Goal: Information Seeking & Learning: Check status

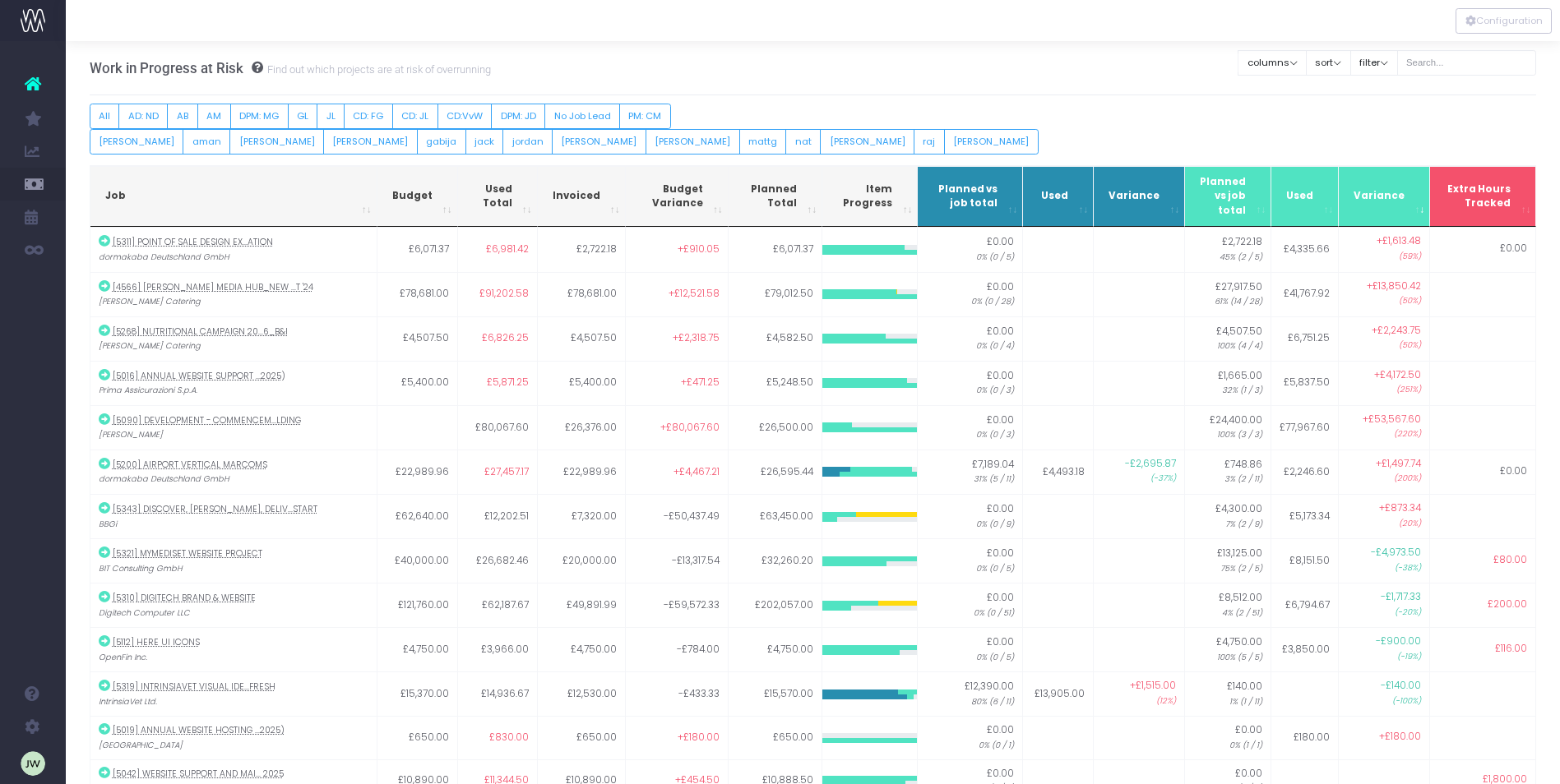
click at [1375, 207] on th "Variance" at bounding box center [1385, 196] width 92 height 62
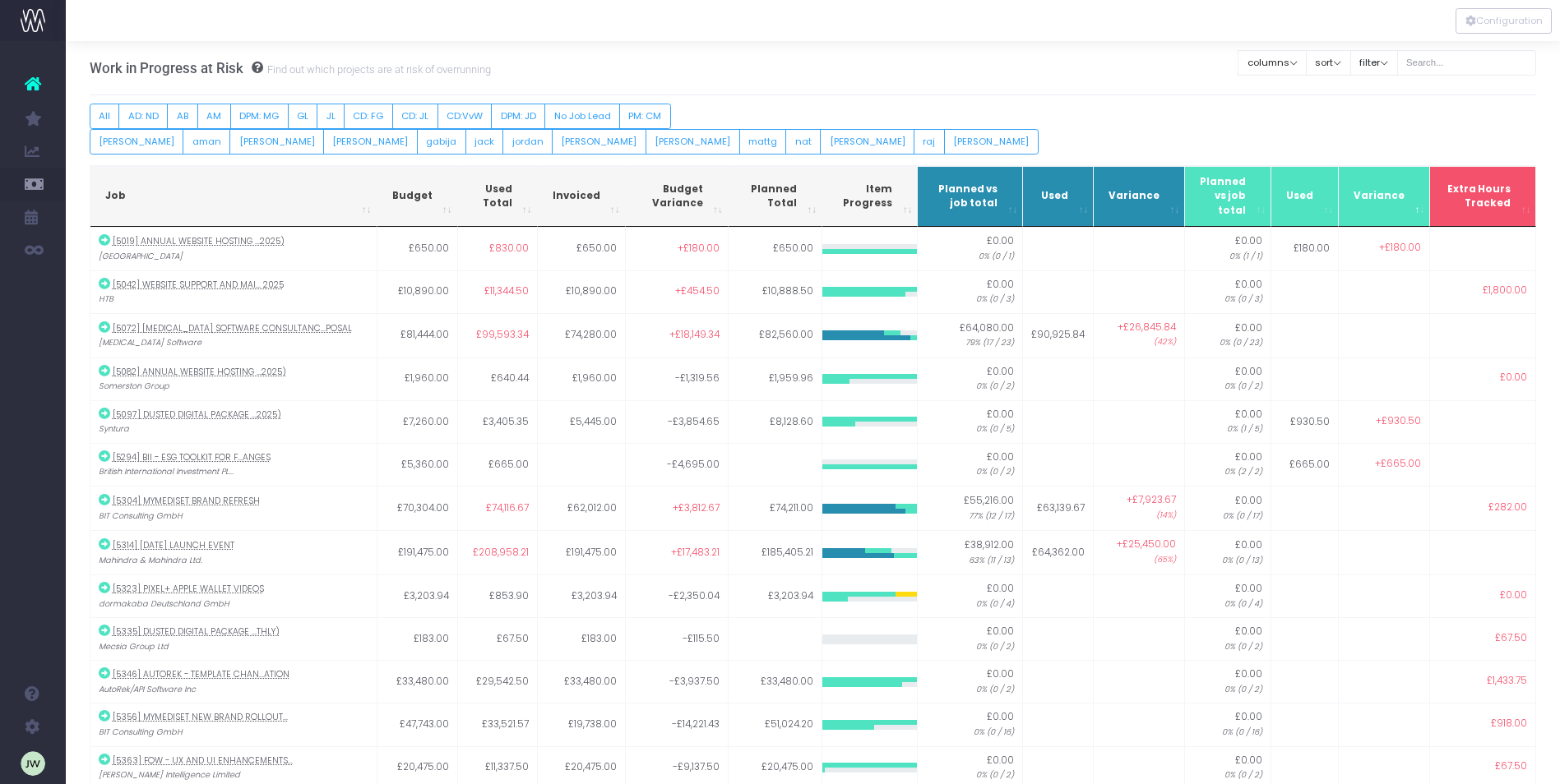
click at [1375, 207] on th "Variance" at bounding box center [1385, 196] width 92 height 62
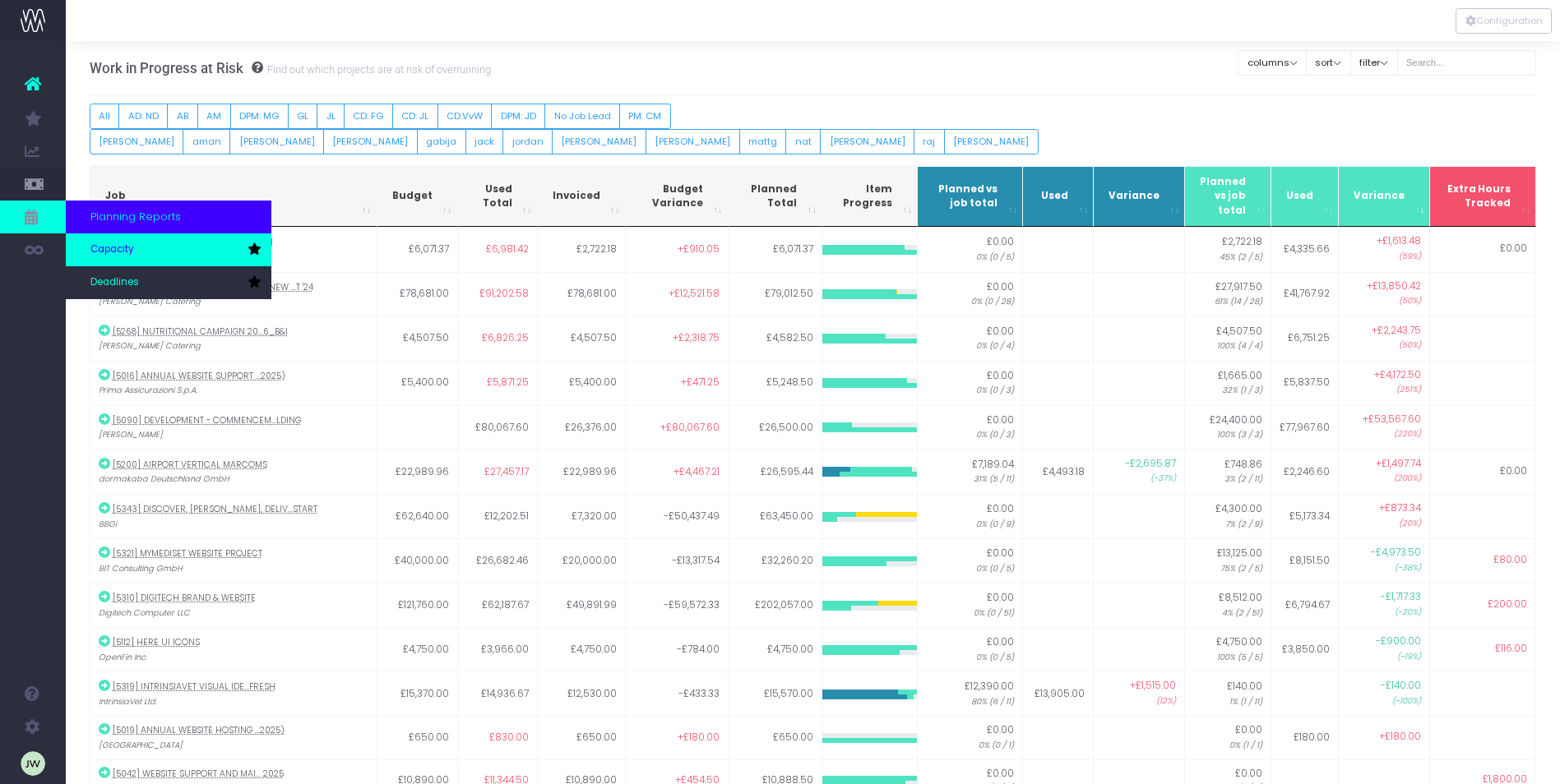
click at [135, 245] on link "Capacity" at bounding box center [169, 250] width 206 height 32
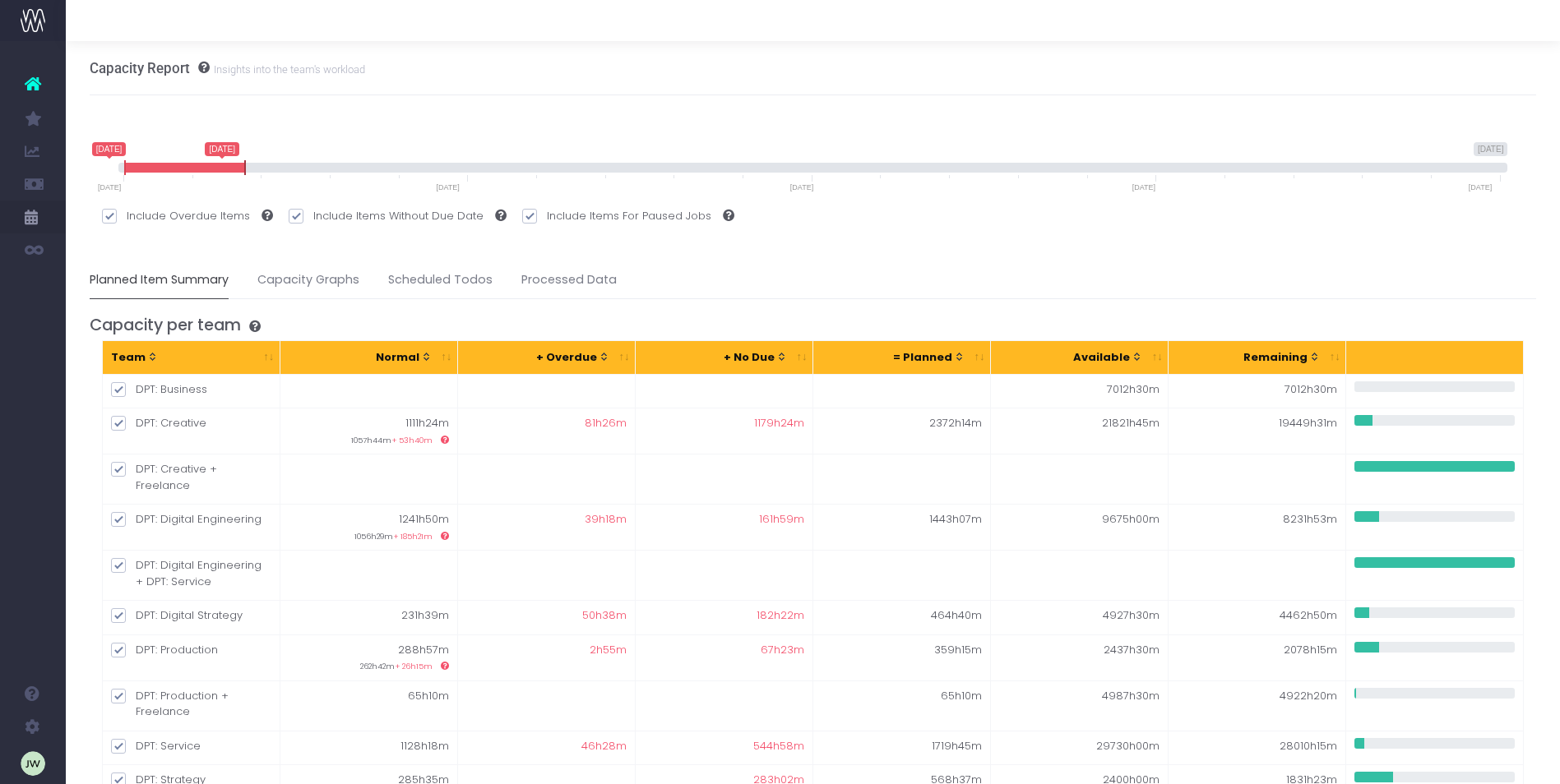
drag, startPoint x: 1502, startPoint y: 168, endPoint x: 246, endPoint y: 180, distance: 1256.1
click at [246, 180] on span "20 August 2025 30 November 2026 20 August 2025 30 September 2025 20 August 2025…" at bounding box center [813, 167] width 1390 height 50
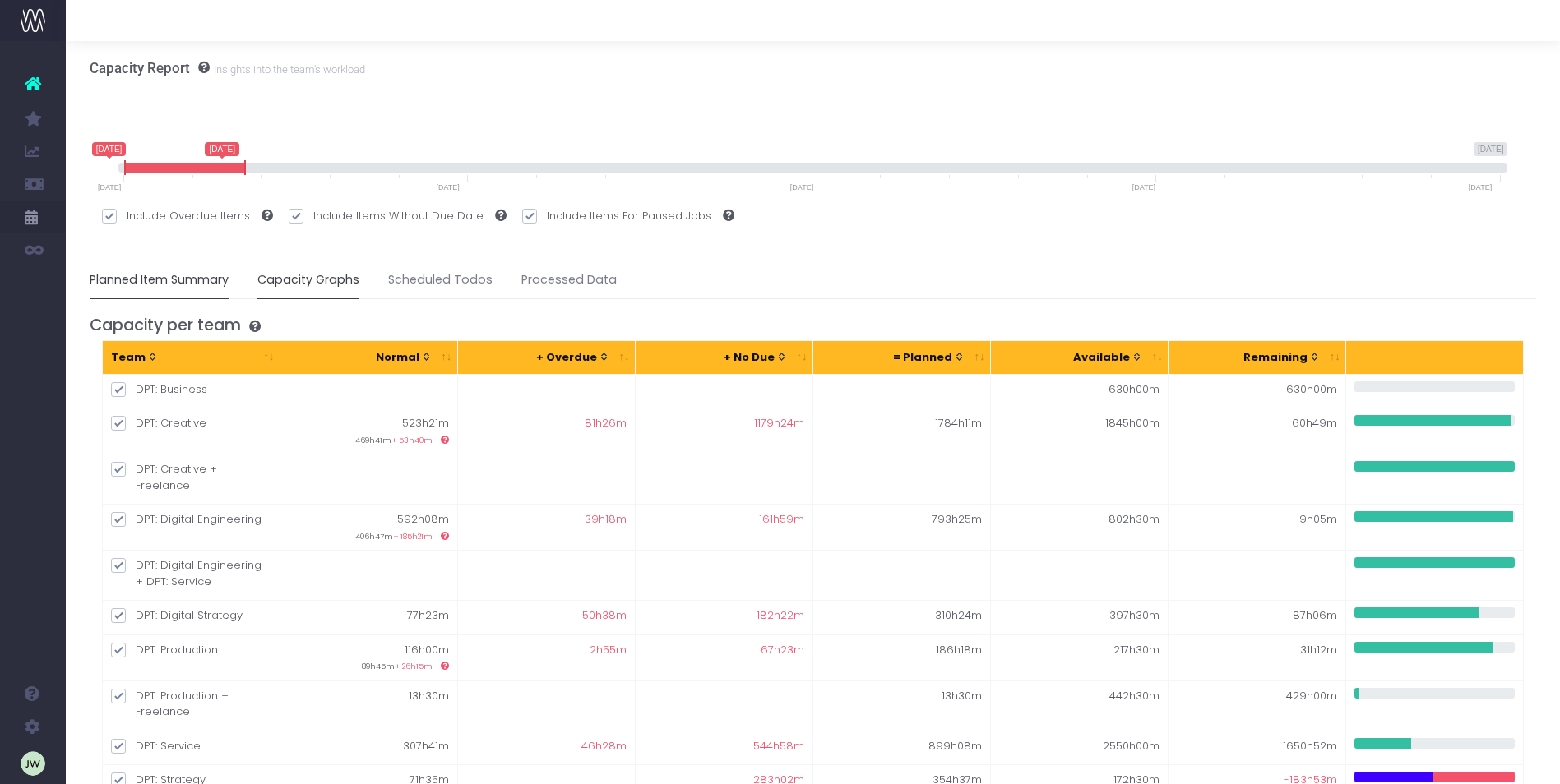
click at [332, 283] on link "Capacity Graphs" at bounding box center [308, 280] width 102 height 38
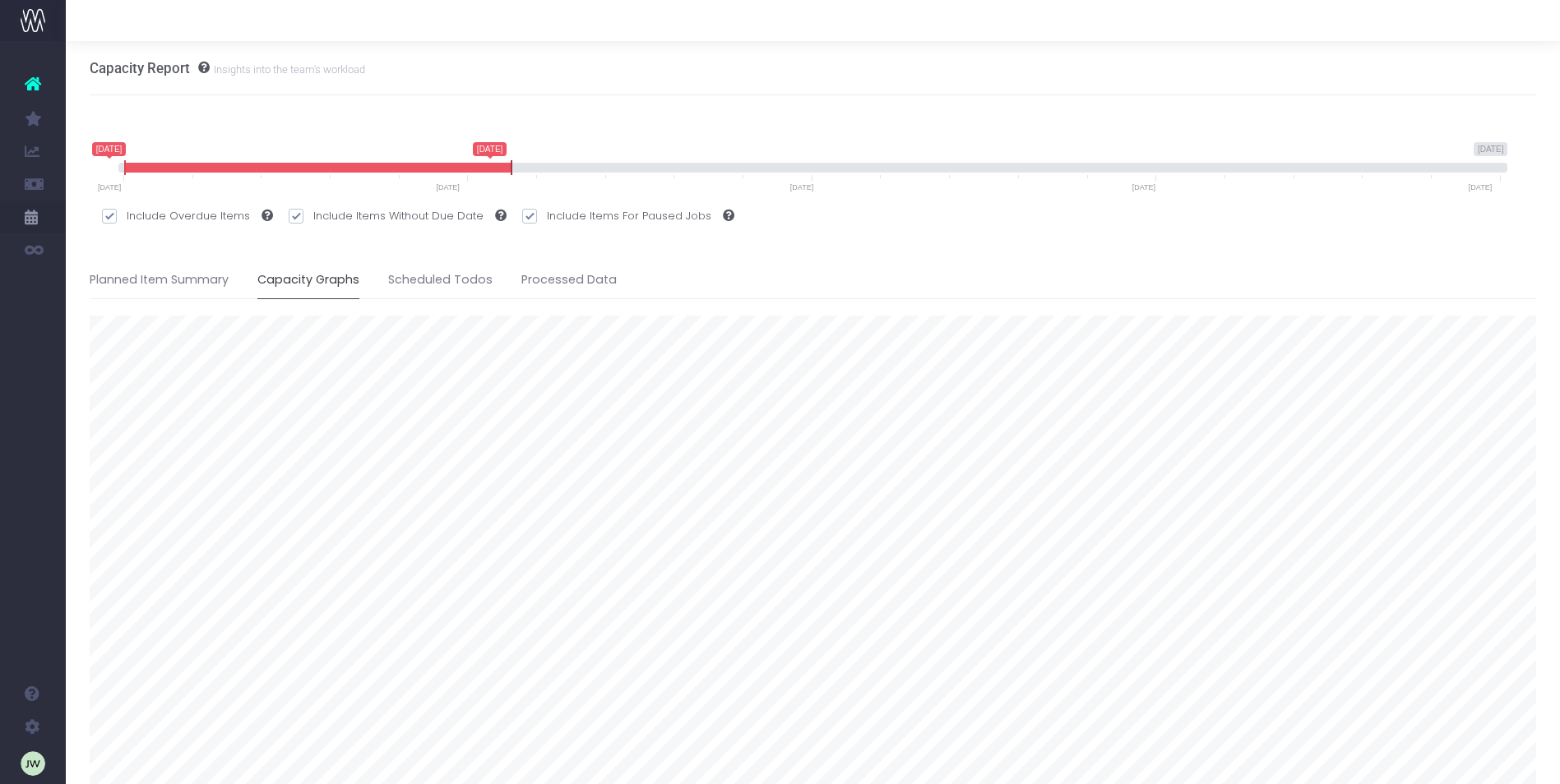
drag, startPoint x: 245, startPoint y: 170, endPoint x: 511, endPoint y: 184, distance: 266.4
click at [511, 184] on span "20 August 2025 30 November 2026 20 August 2025 29 December 2025 20 August 2025 …" at bounding box center [813, 167] width 1390 height 50
click at [170, 283] on link "Planned Item Summary" at bounding box center [159, 280] width 139 height 38
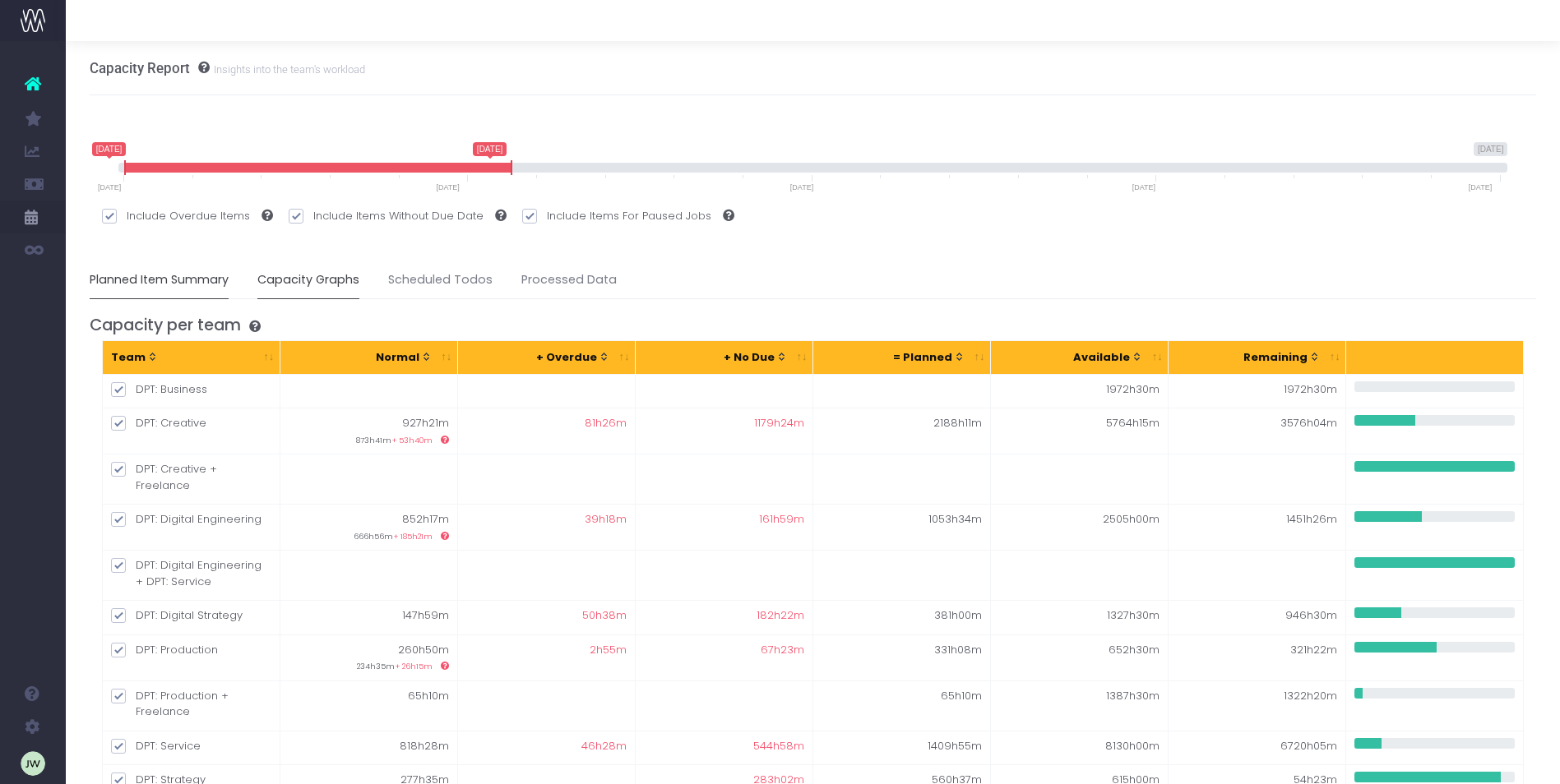
click at [330, 279] on link "Capacity Graphs" at bounding box center [308, 280] width 102 height 38
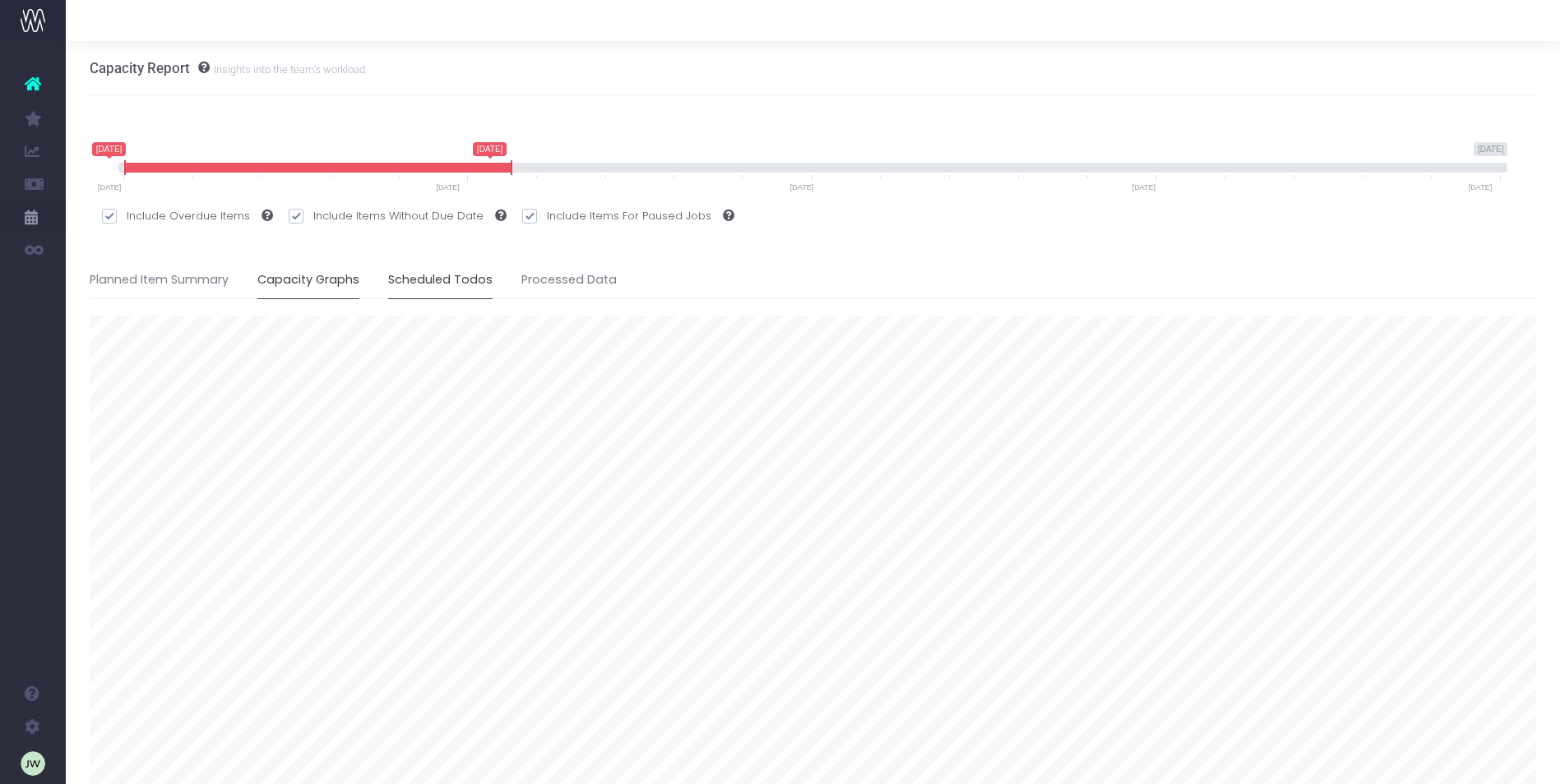
click at [453, 281] on link "Scheduled Todos" at bounding box center [440, 280] width 104 height 38
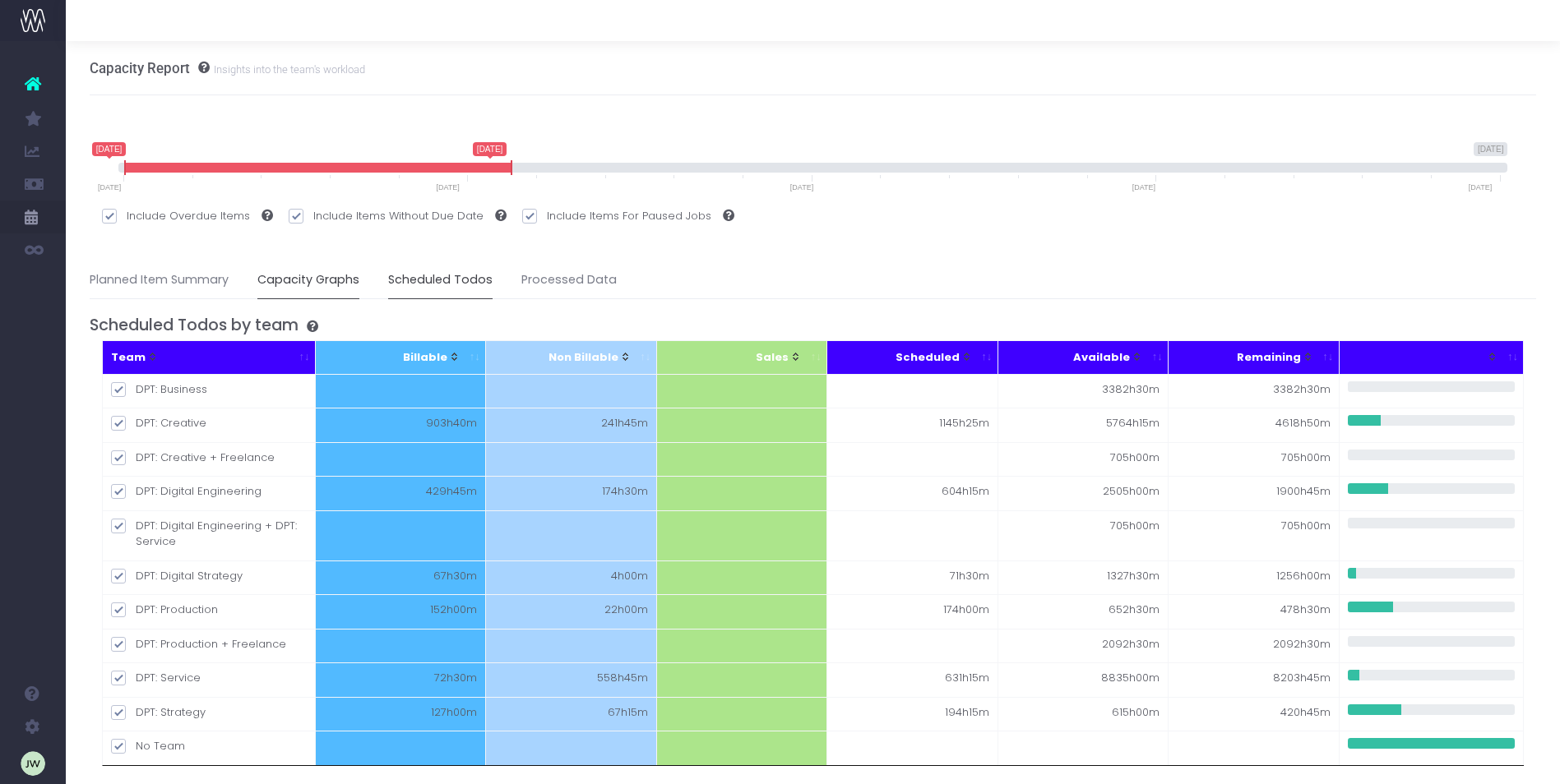
click at [321, 281] on link "Capacity Graphs" at bounding box center [308, 280] width 102 height 38
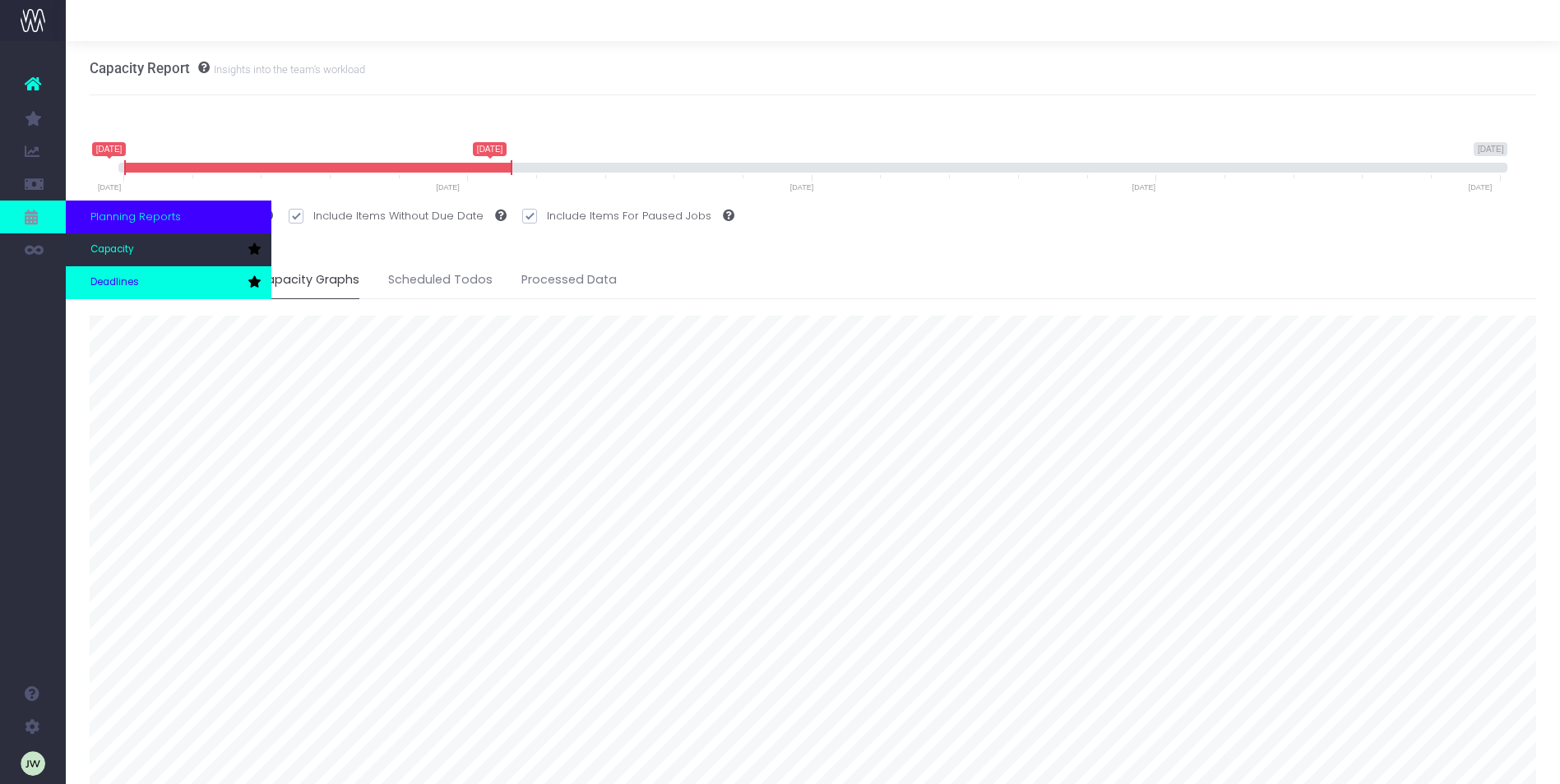
click at [104, 281] on span "Deadlines" at bounding box center [114, 283] width 49 height 15
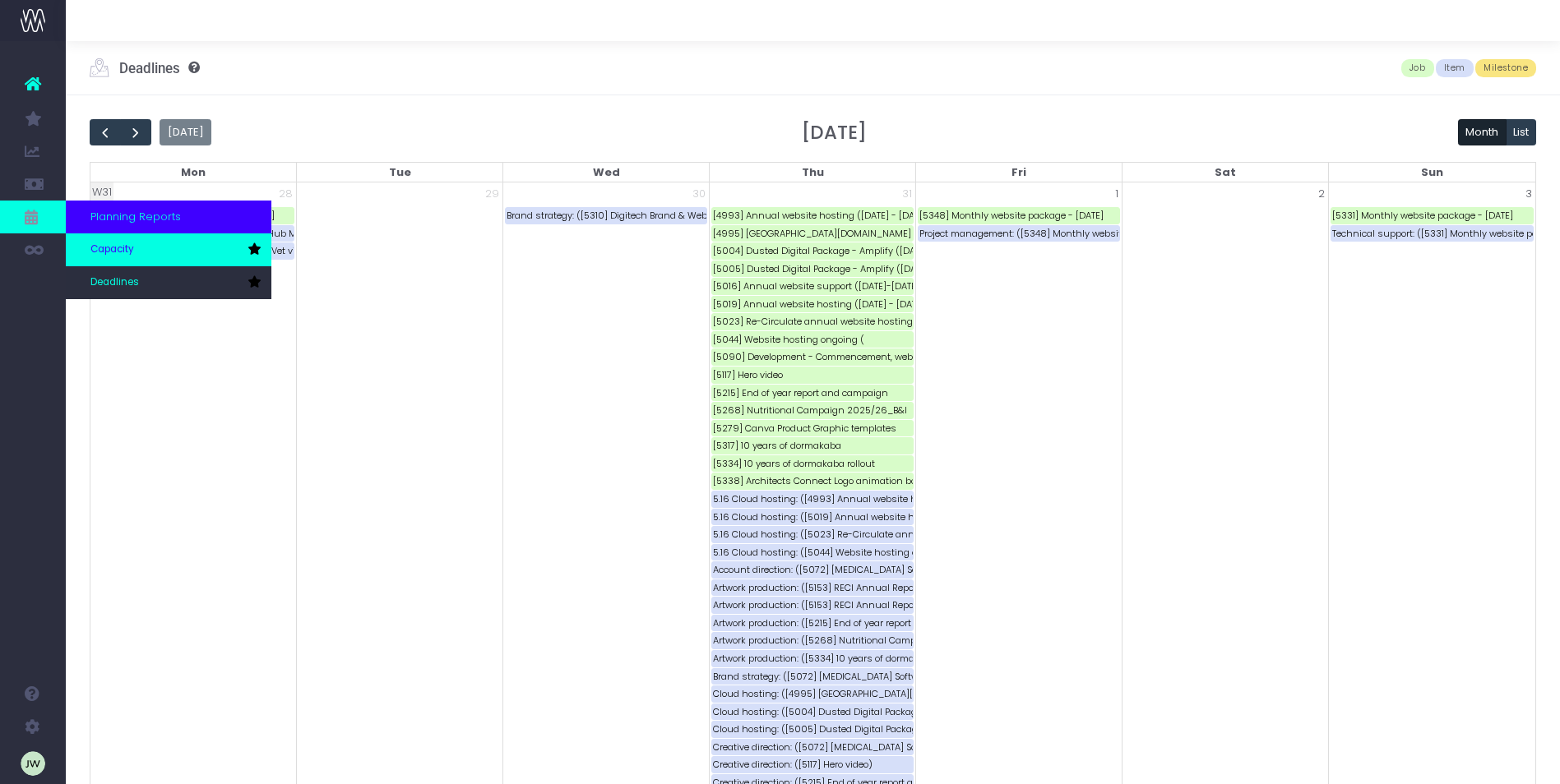
click at [114, 247] on span "Capacity" at bounding box center [113, 250] width 44 height 15
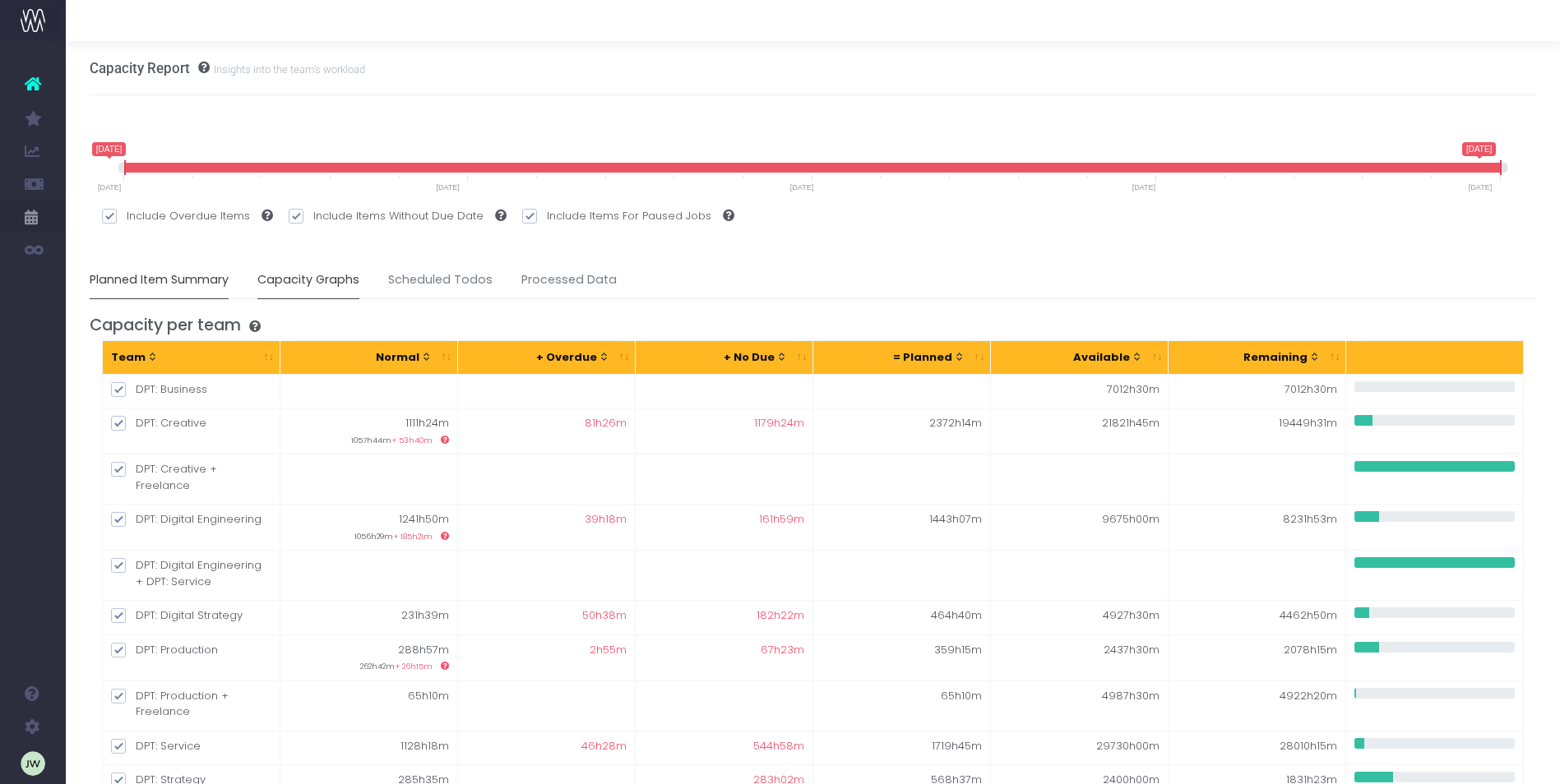
click at [327, 280] on link "Capacity Graphs" at bounding box center [308, 280] width 102 height 38
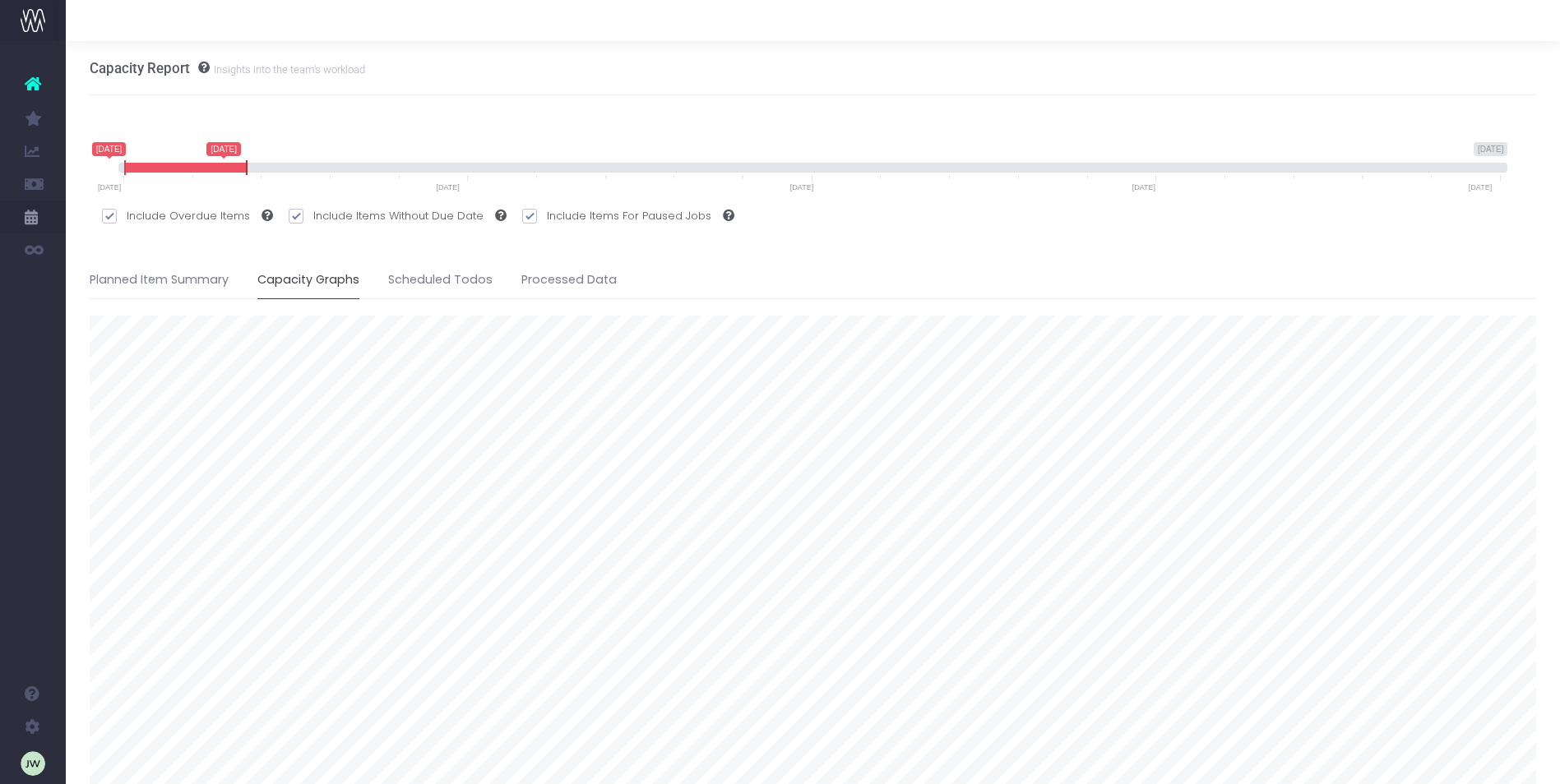
drag, startPoint x: 1504, startPoint y: 169, endPoint x: 249, endPoint y: 165, distance: 1255.0
click at [249, 165] on span at bounding box center [247, 168] width 13 height 15
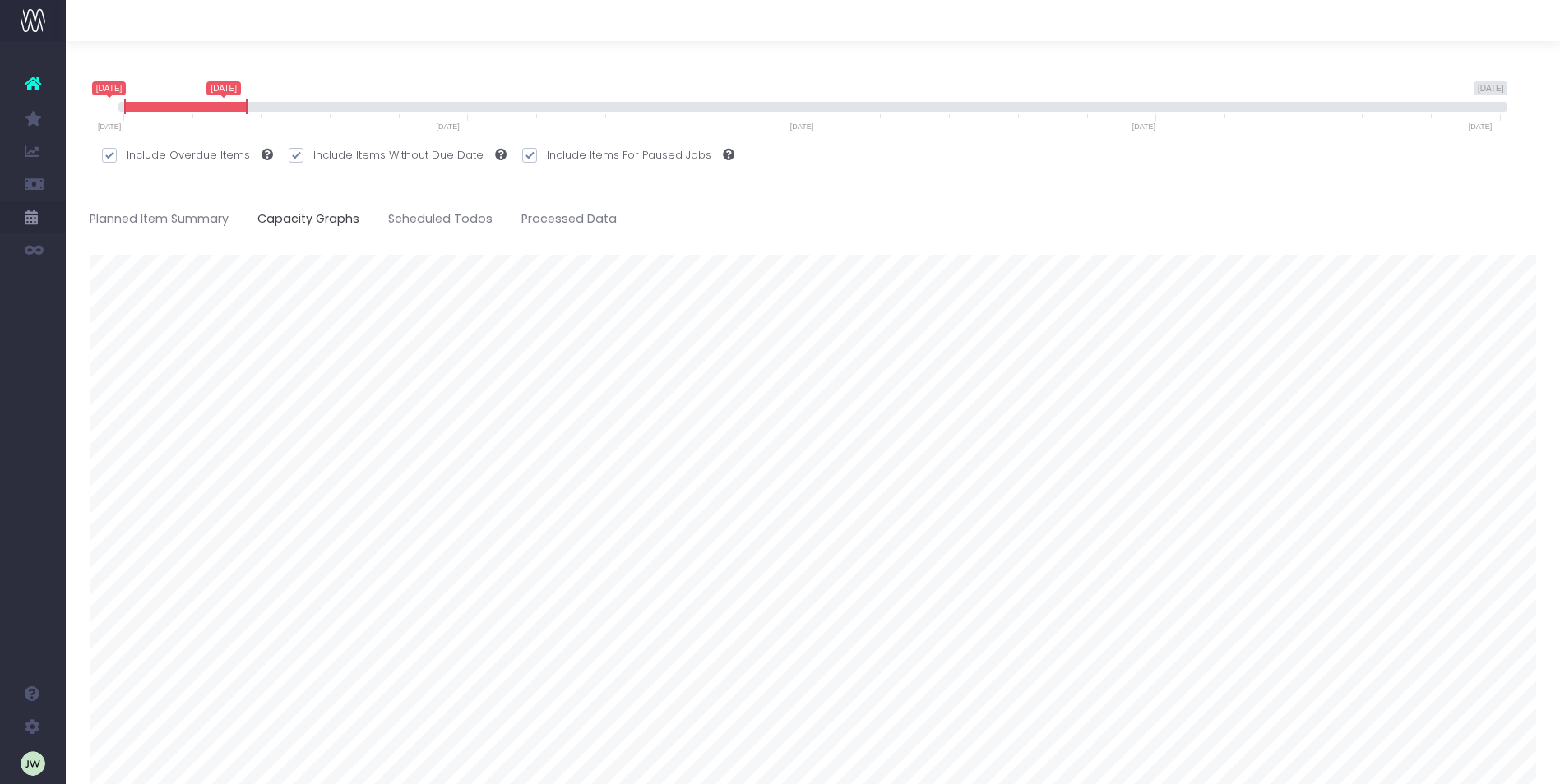
scroll to position [57, 0]
click at [166, 222] on link "Planned Item Summary" at bounding box center [159, 223] width 139 height 38
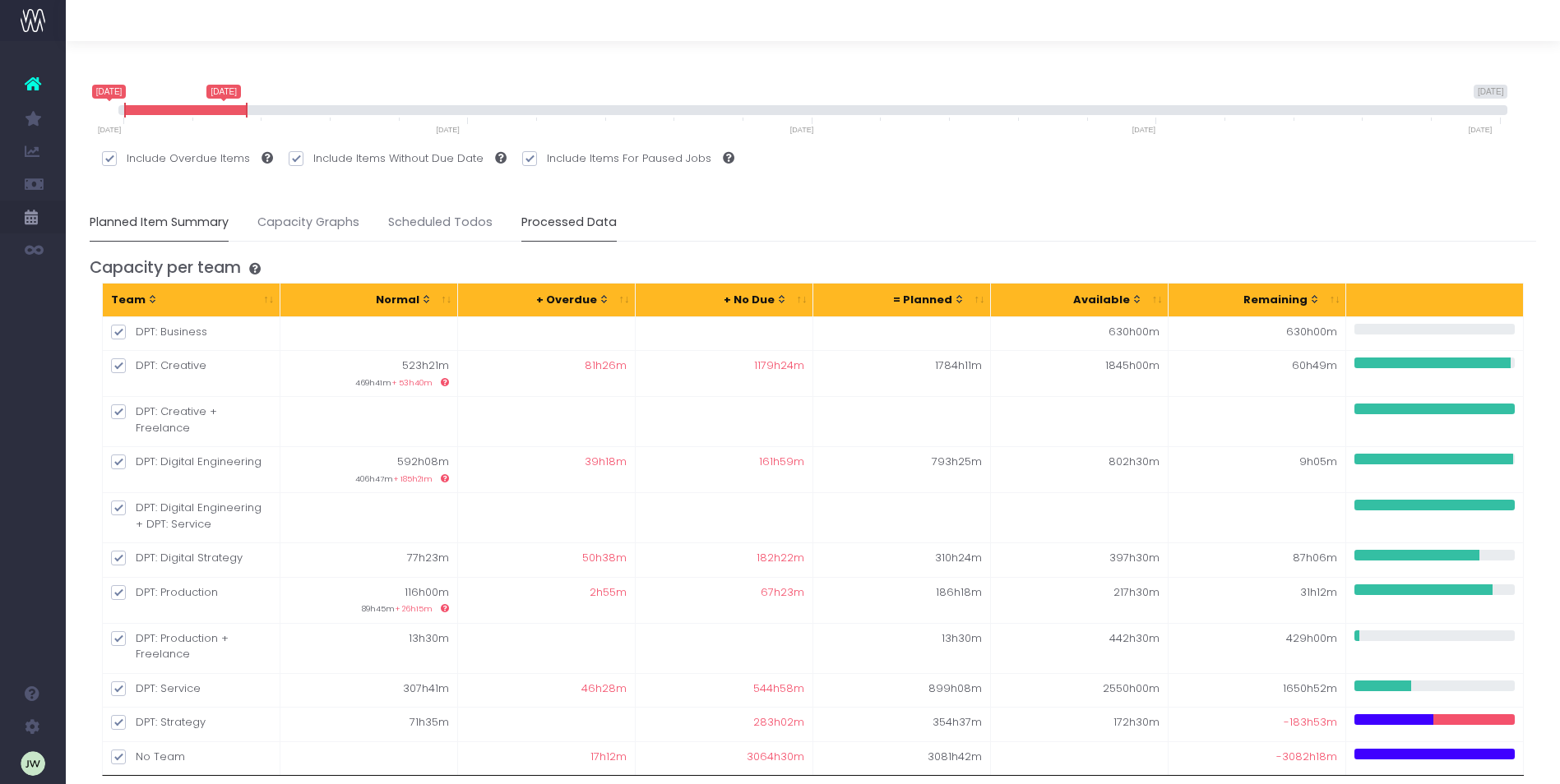
click at [551, 228] on link "Processed Data" at bounding box center [570, 223] width 95 height 38
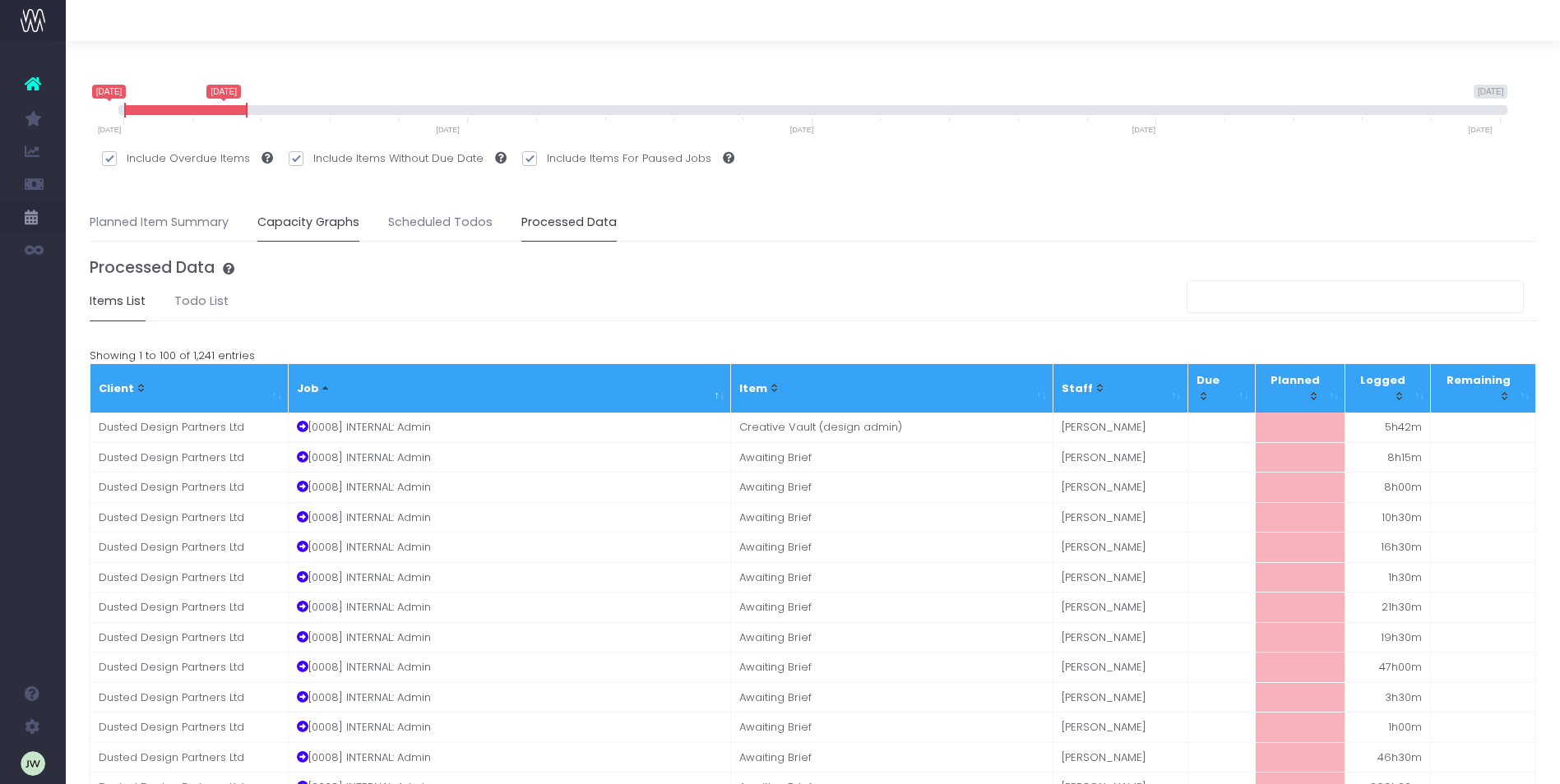
click at [331, 218] on link "Capacity Graphs" at bounding box center [308, 223] width 102 height 38
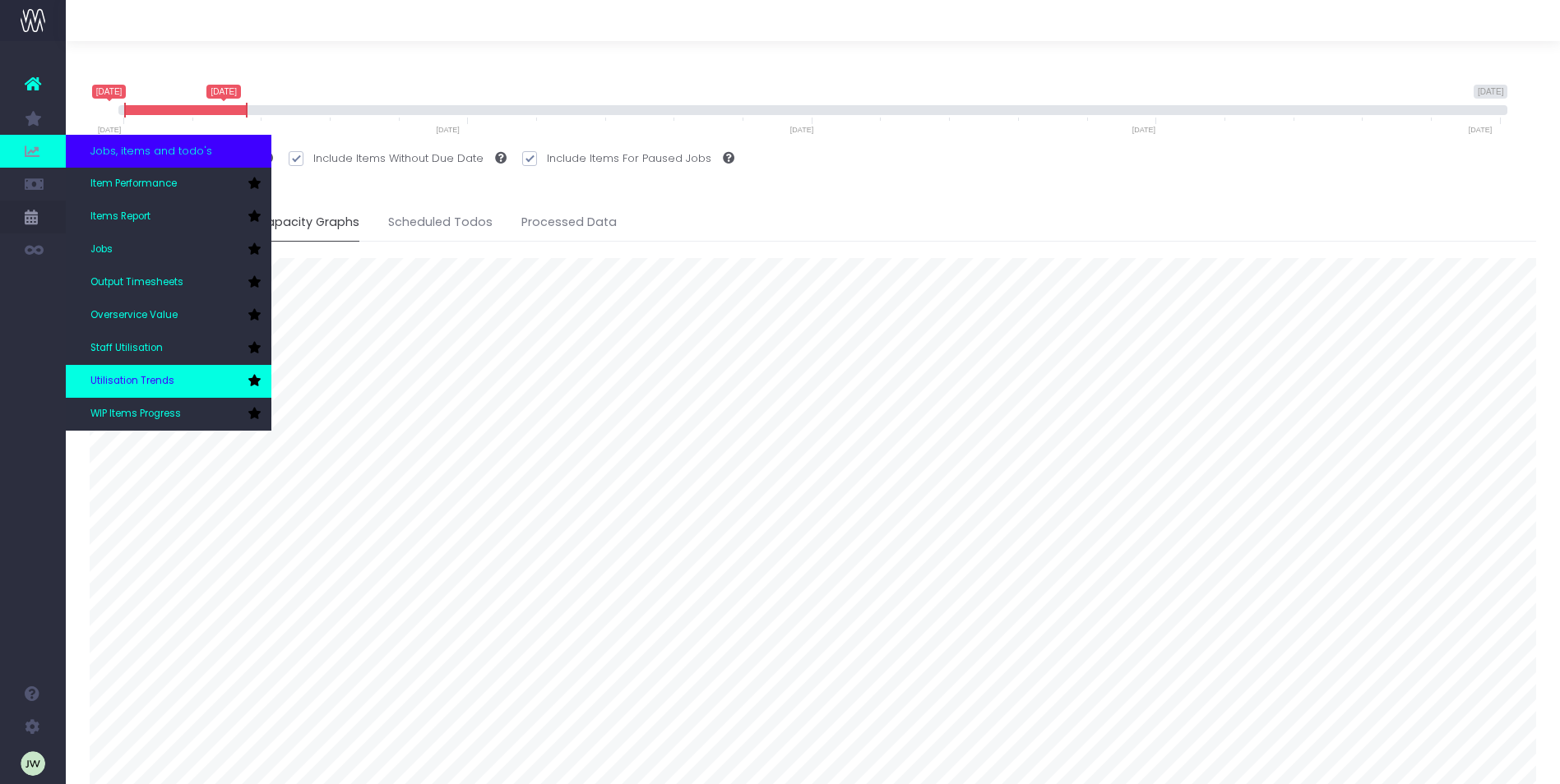
click at [164, 373] on link "Utilisation Trends" at bounding box center [169, 382] width 206 height 32
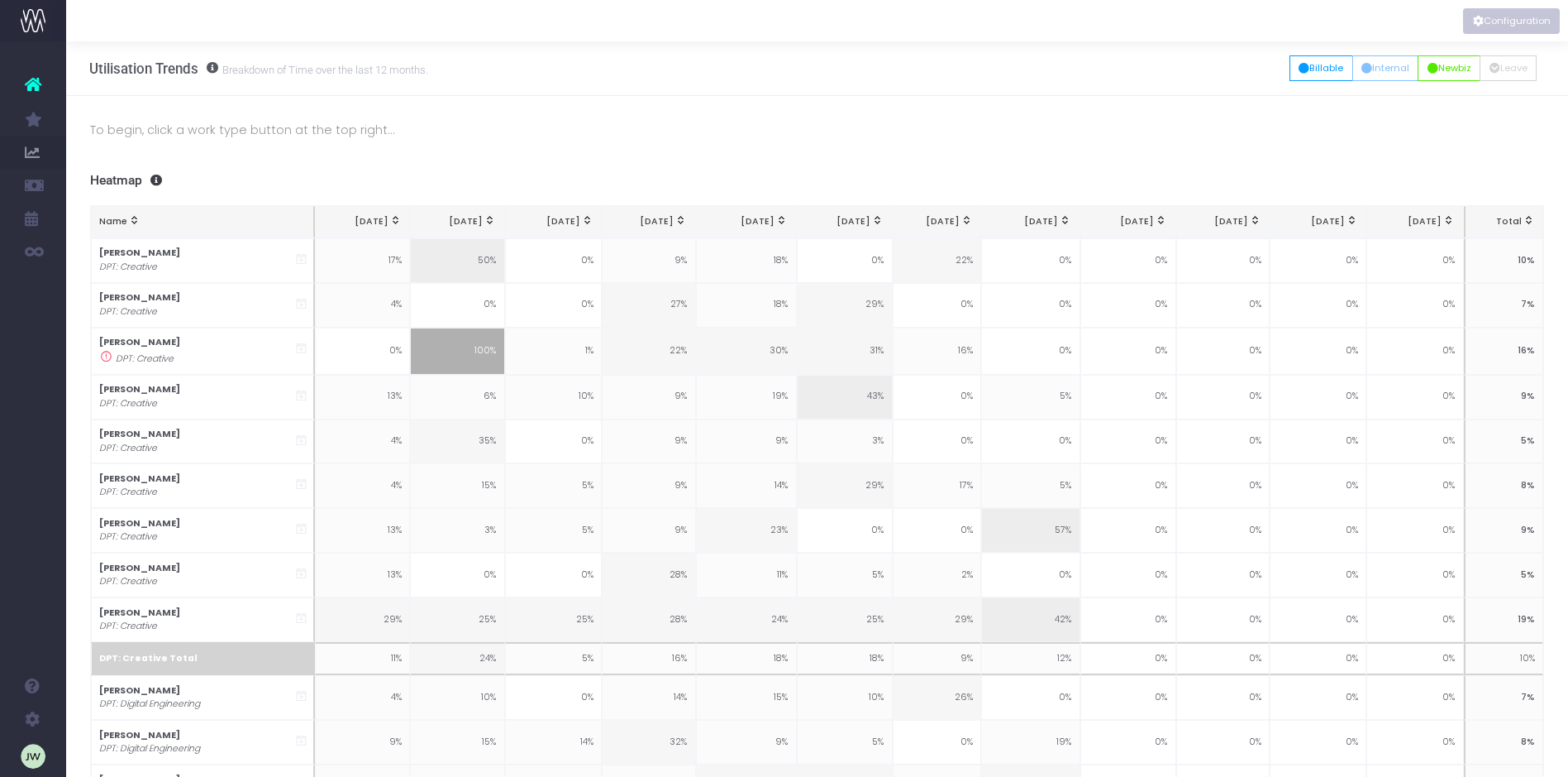
click at [1498, 22] on button "Configuration" at bounding box center [1511, 21] width 97 height 26
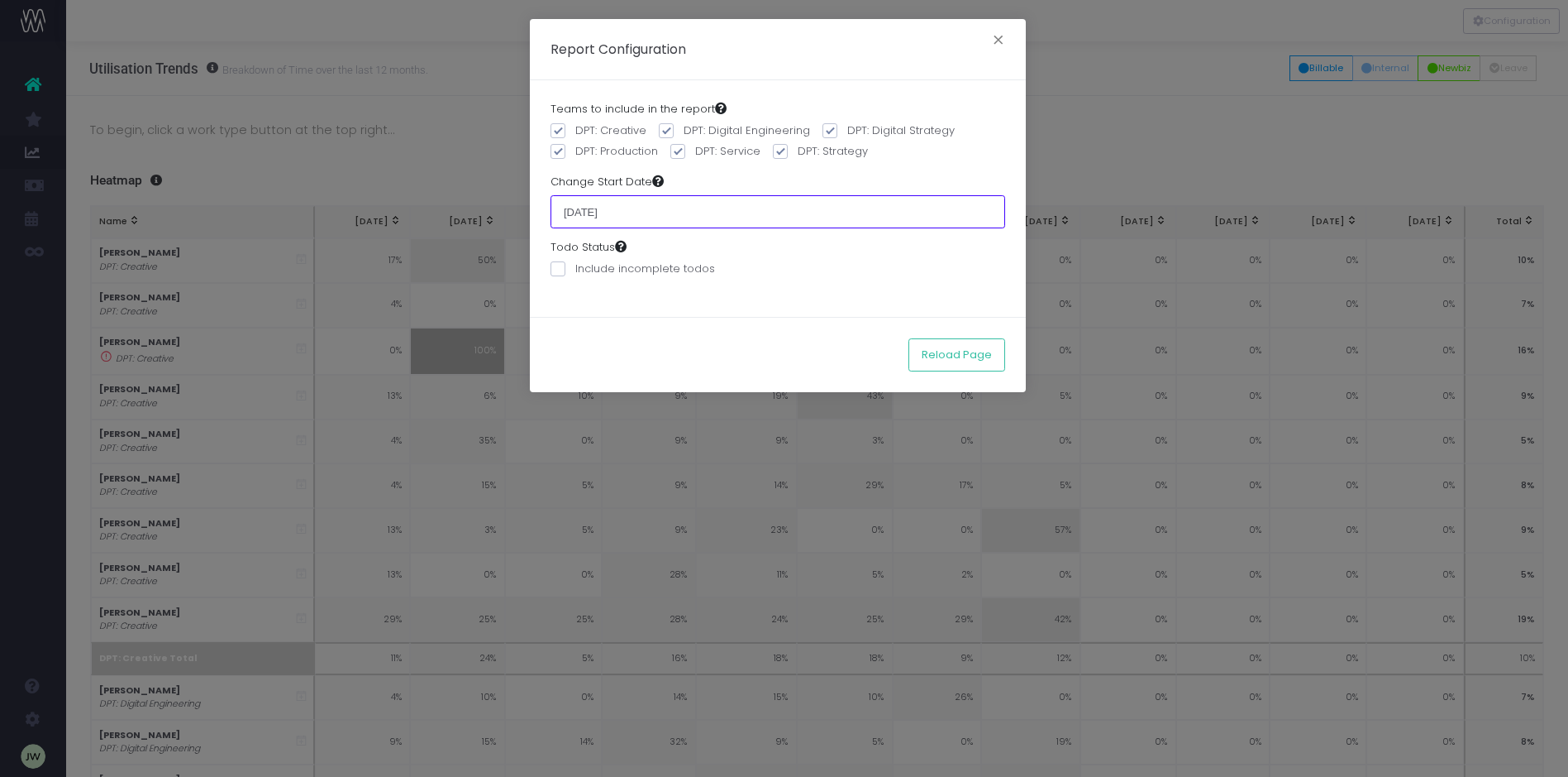
click at [688, 213] on input "01 January 2025" at bounding box center [778, 211] width 455 height 33
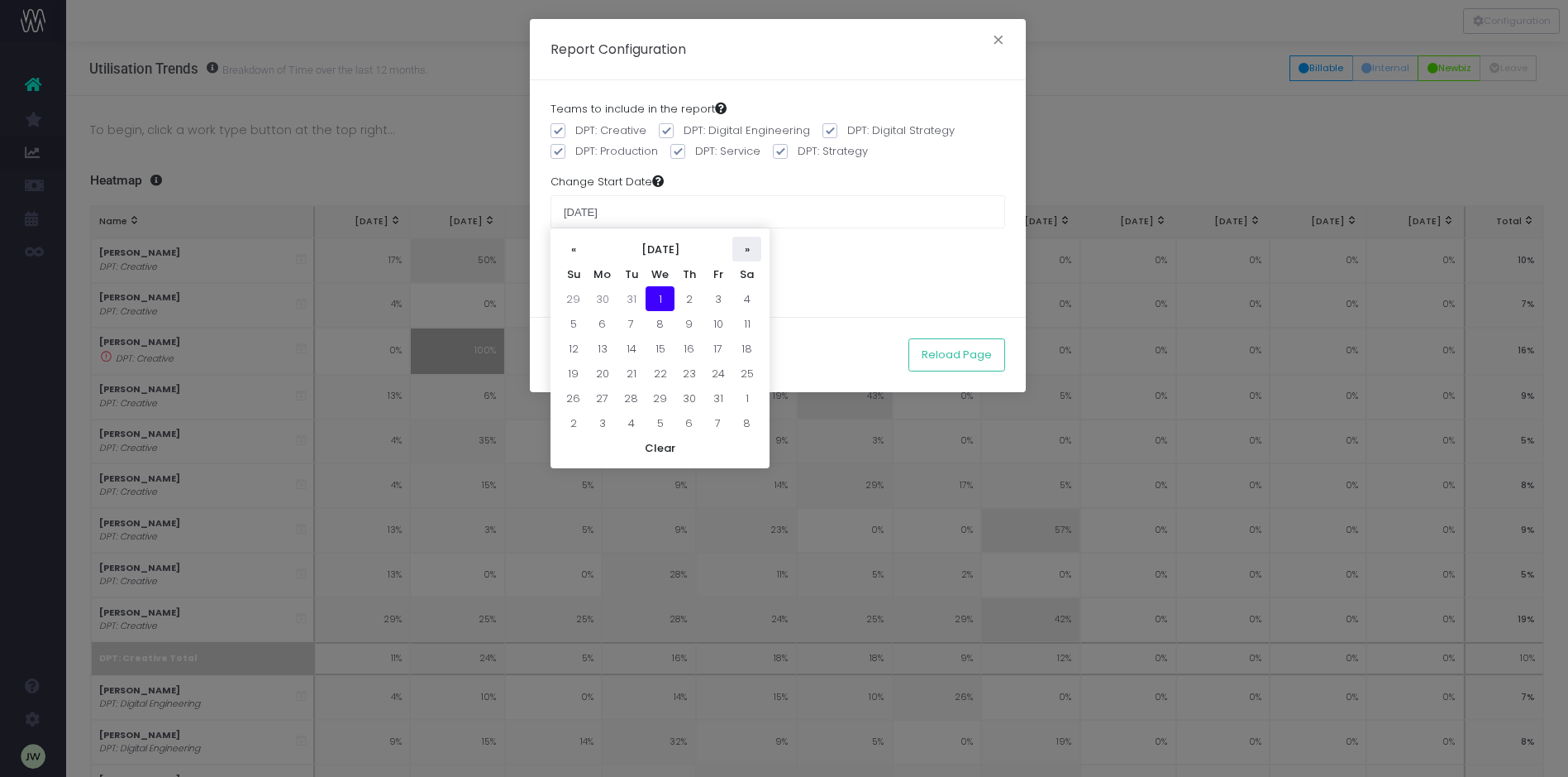
click at [746, 247] on th "»" at bounding box center [747, 249] width 29 height 25
click at [745, 299] on td "1" at bounding box center [747, 298] width 29 height 25
type input "[DATE]"
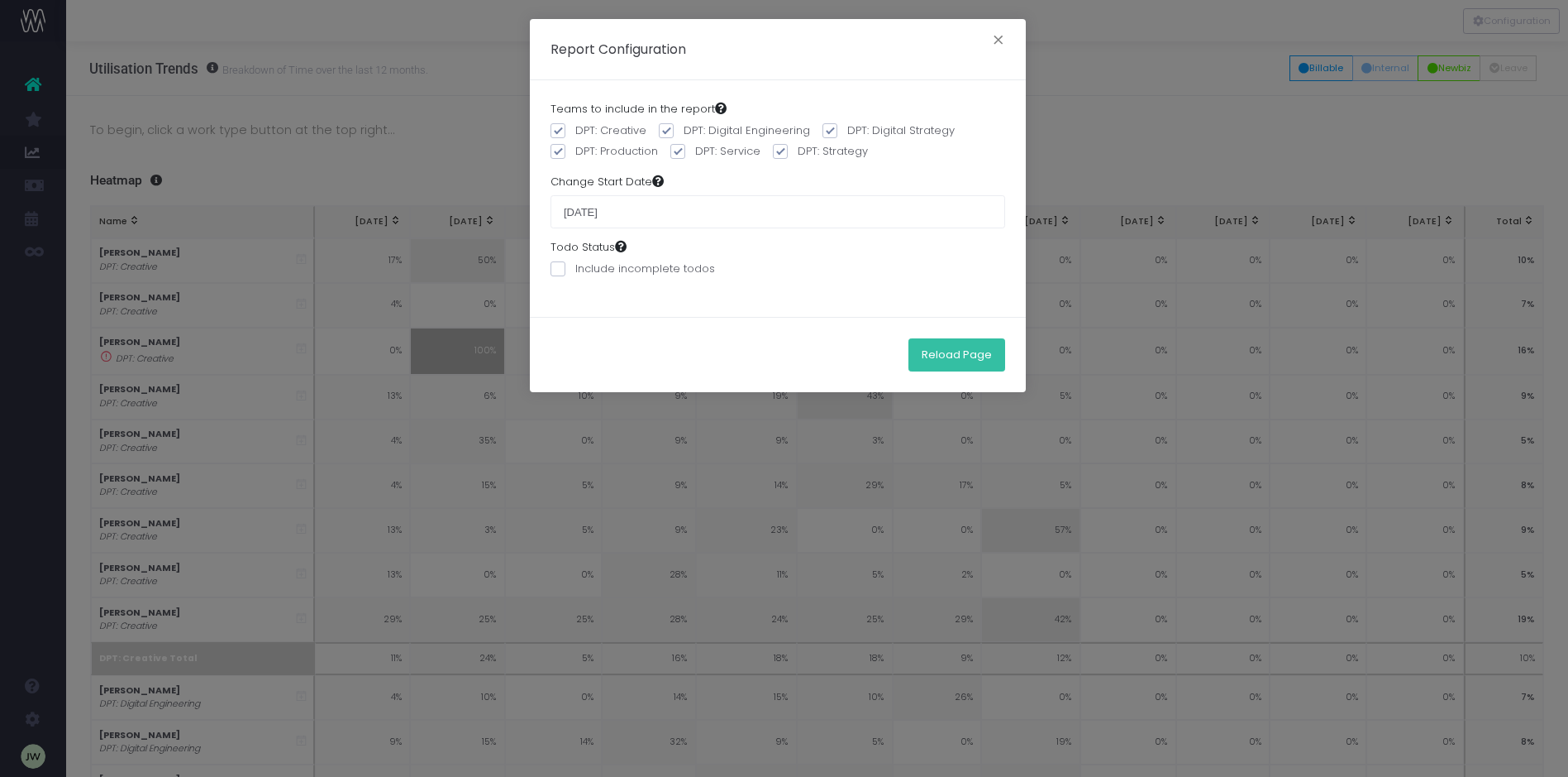
click at [966, 359] on button "Reload Page" at bounding box center [956, 355] width 97 height 33
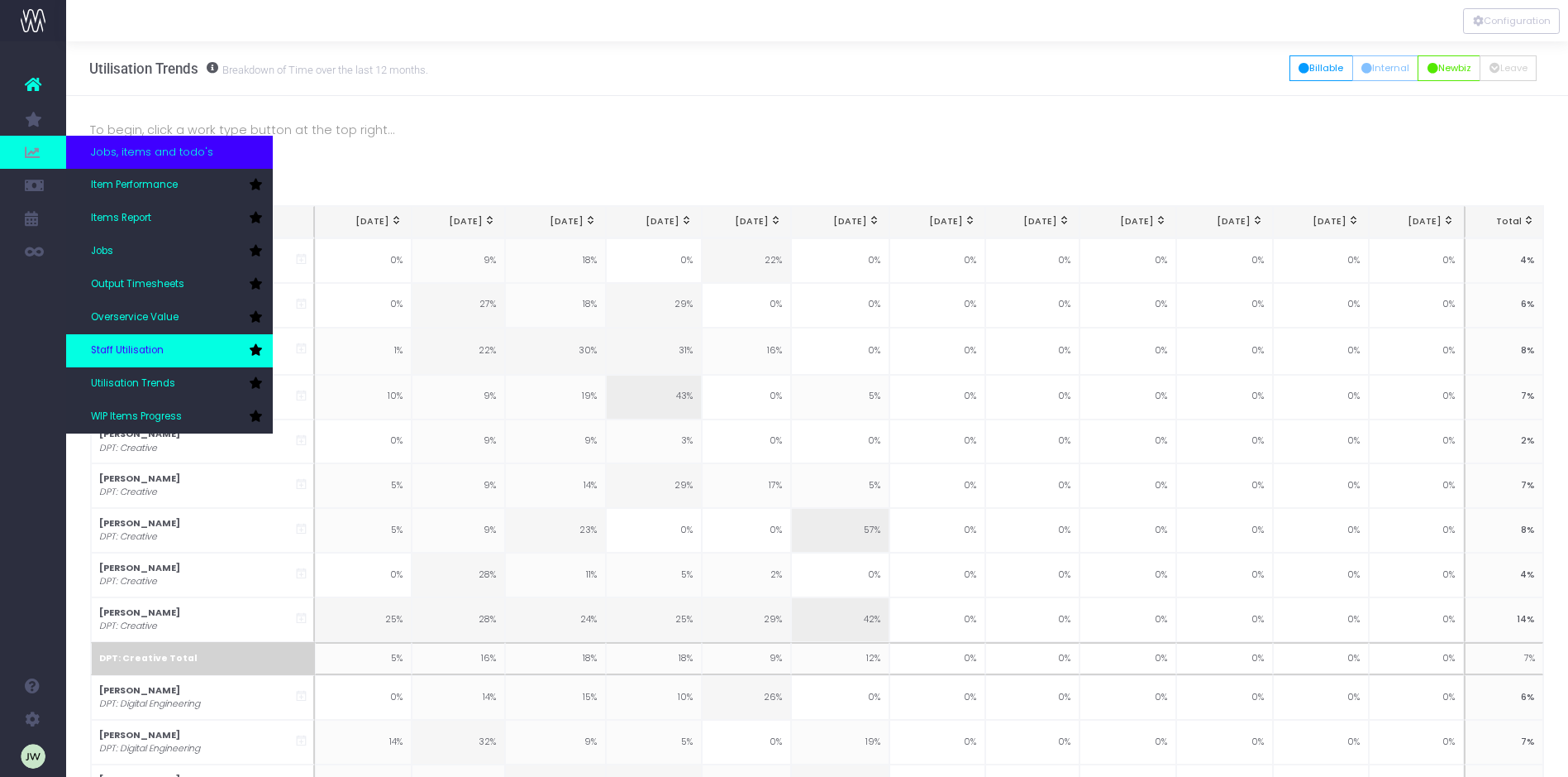
click at [156, 345] on span "Staff Utilisation" at bounding box center [128, 351] width 73 height 15
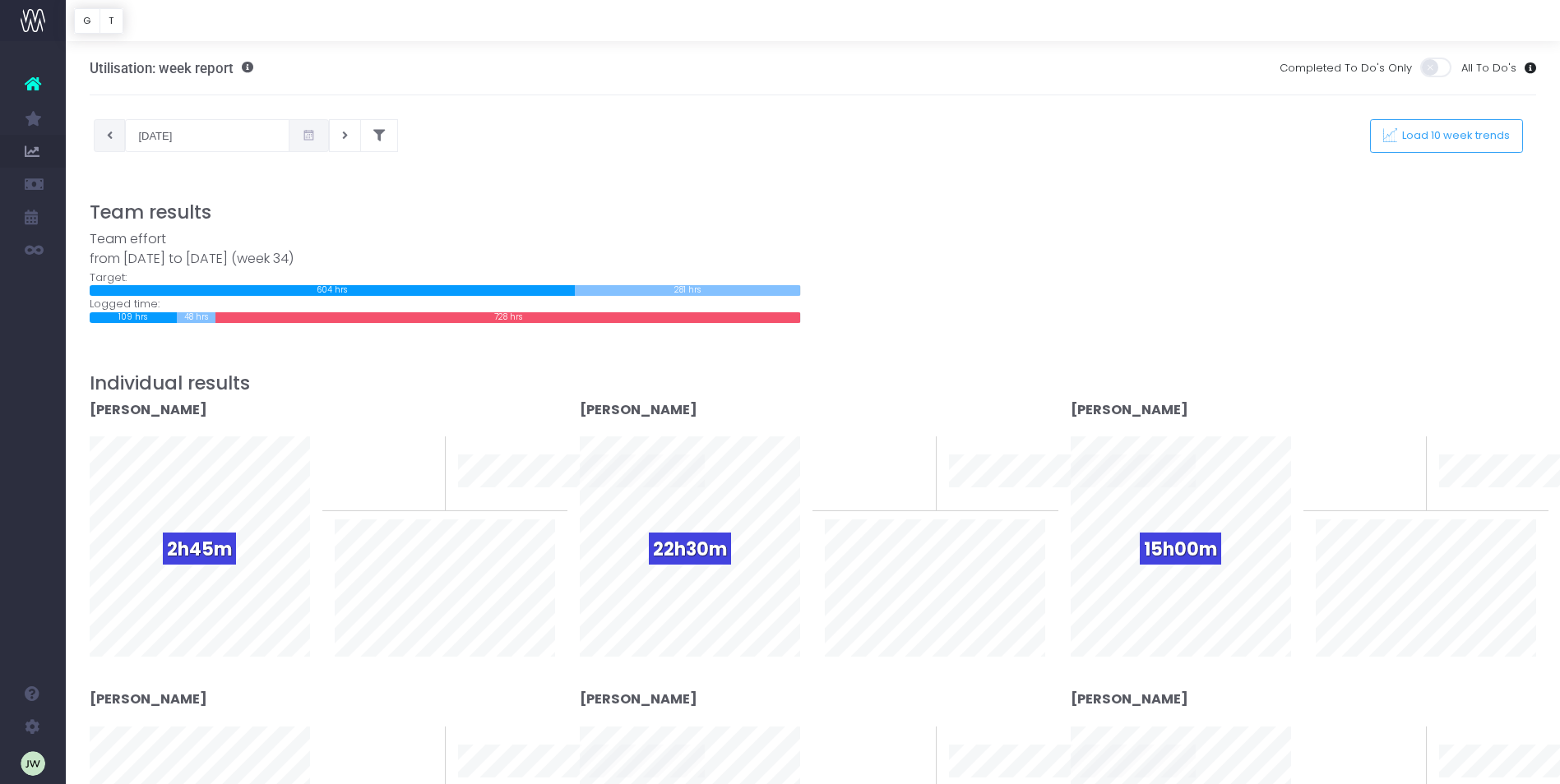
click at [110, 135] on icon at bounding box center [110, 135] width 6 height 0
type input "[DATE]"
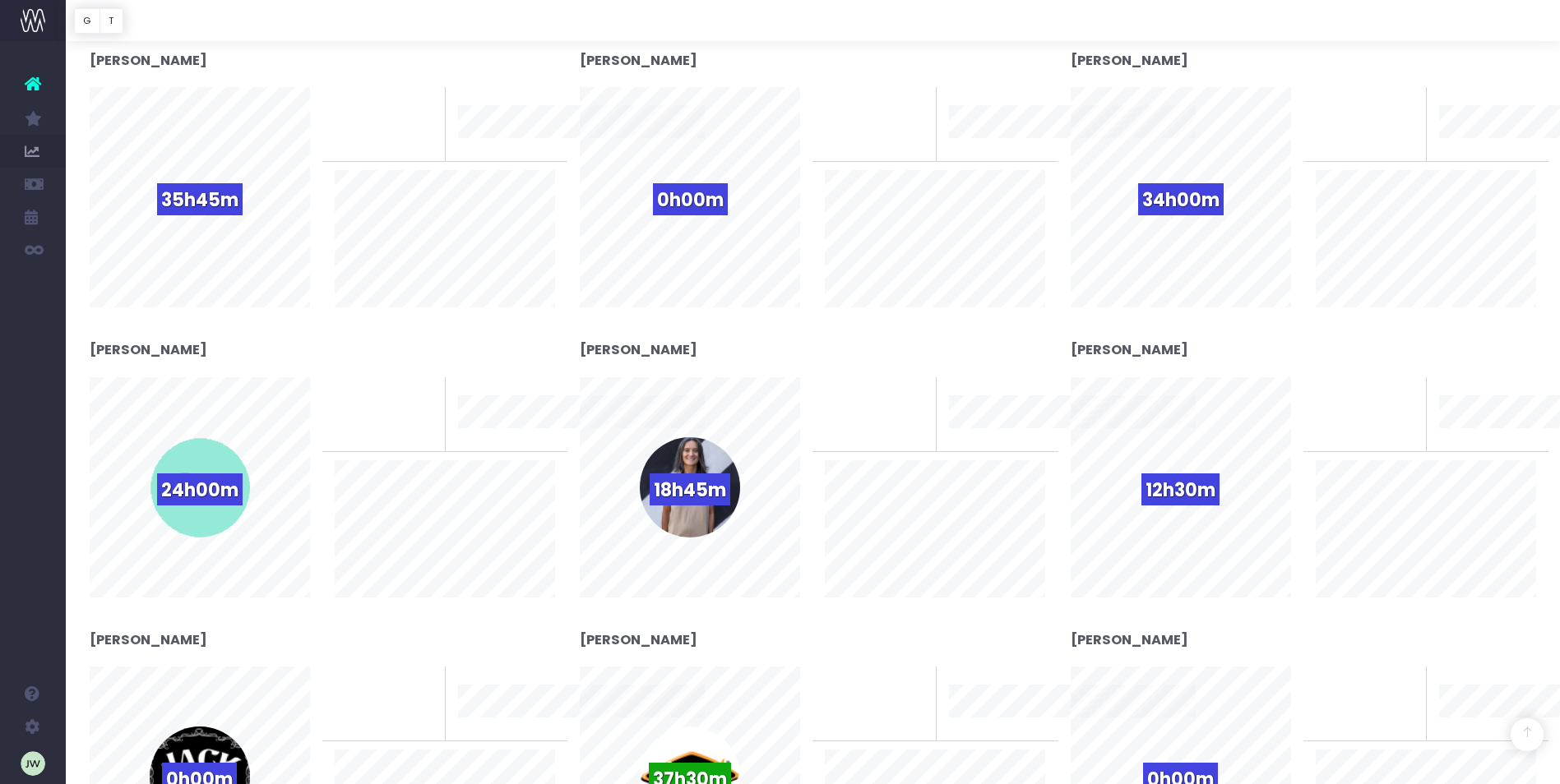
scroll to position [332, 0]
